Goal: Find specific page/section: Find specific page/section

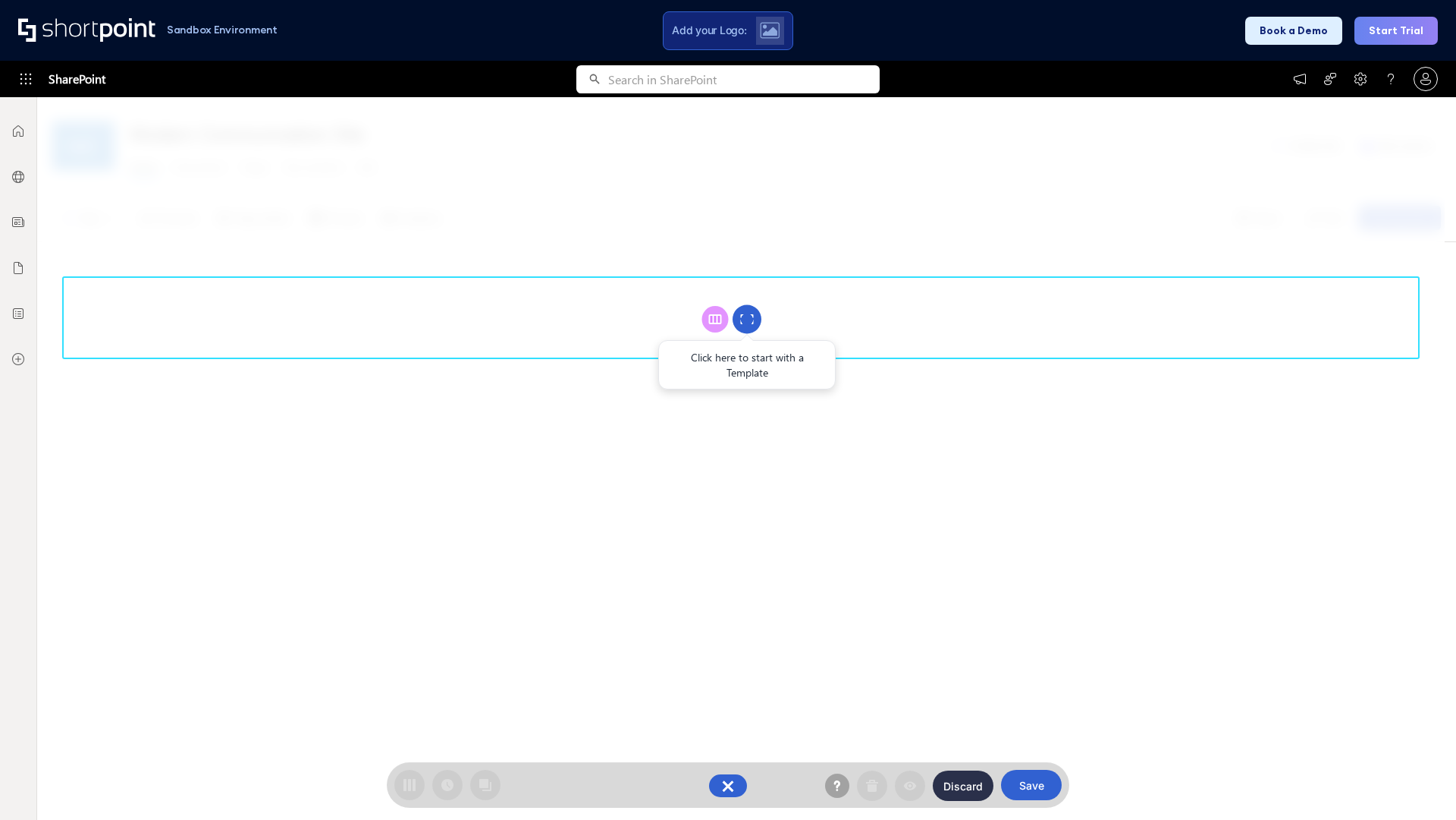
click at [747, 318] on circle at bounding box center [747, 319] width 29 height 29
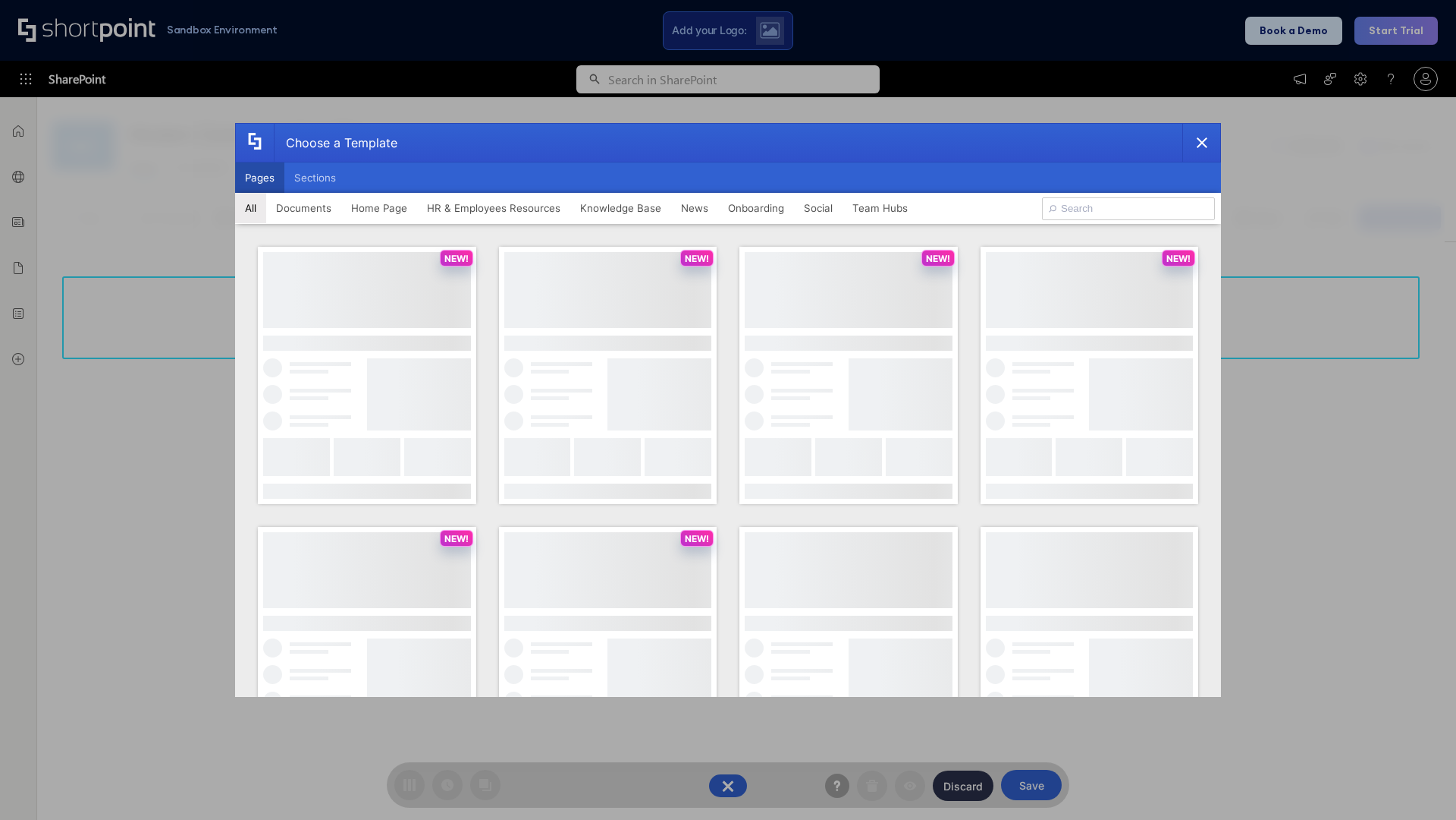
click at [259, 177] on button "Pages" at bounding box center [259, 177] width 50 height 30
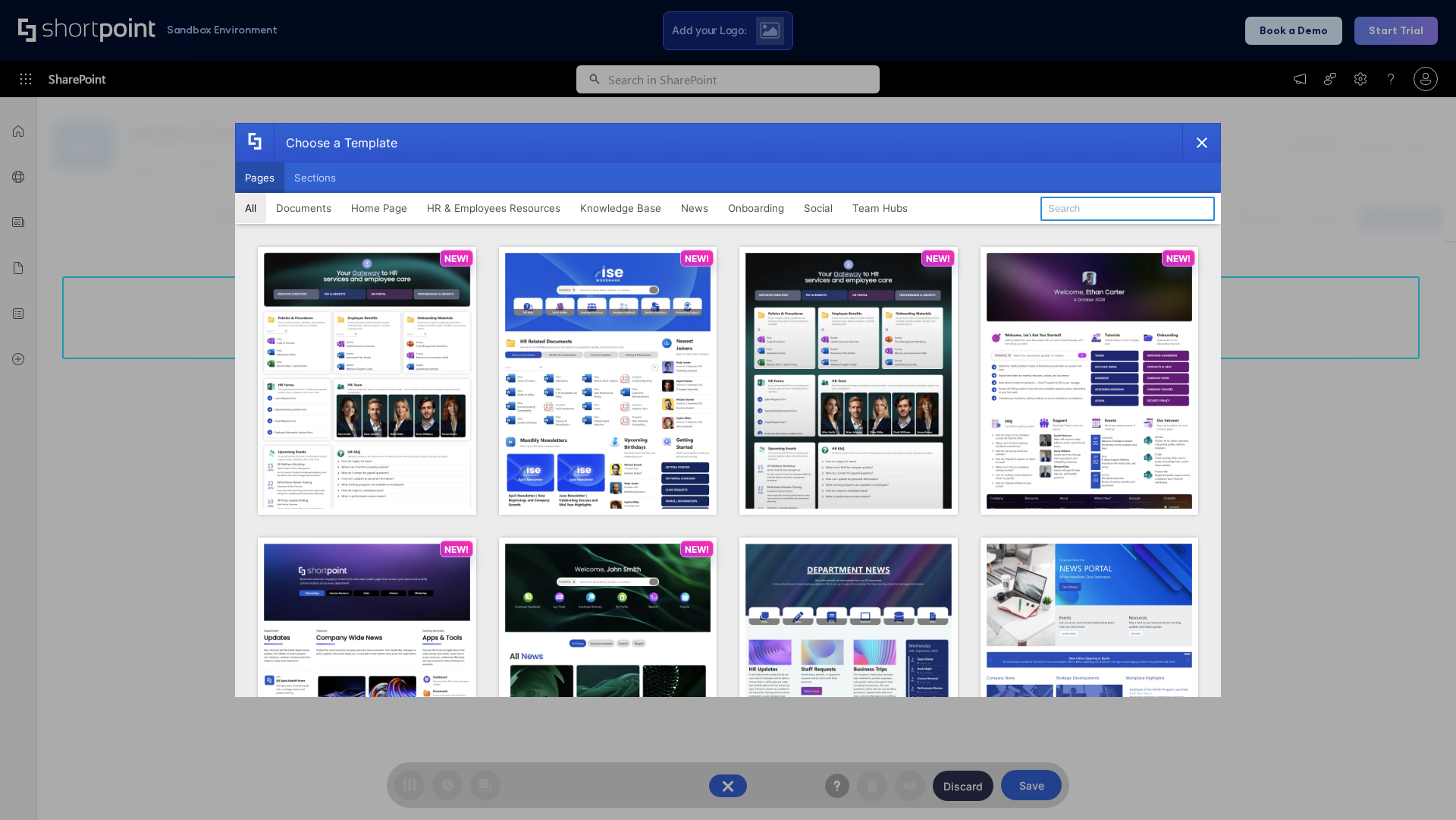
type input "HR 11"
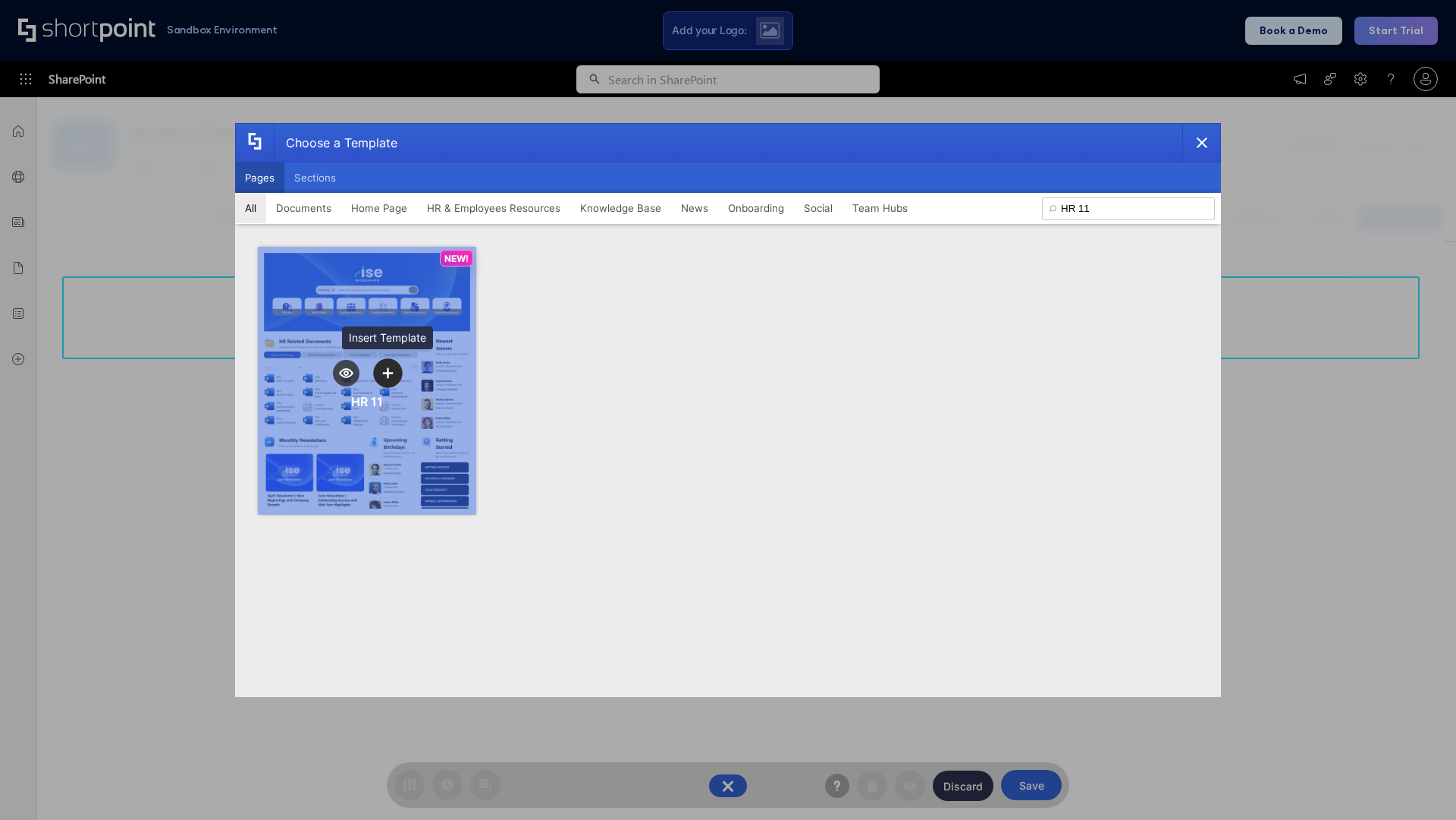
click at [388, 373] on icon "template selector" at bounding box center [387, 372] width 11 height 11
